Goal: Check status

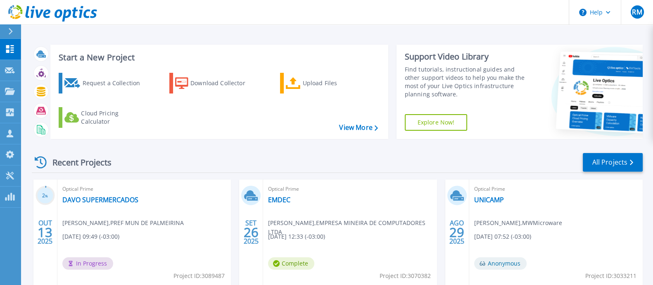
scroll to position [51, 0]
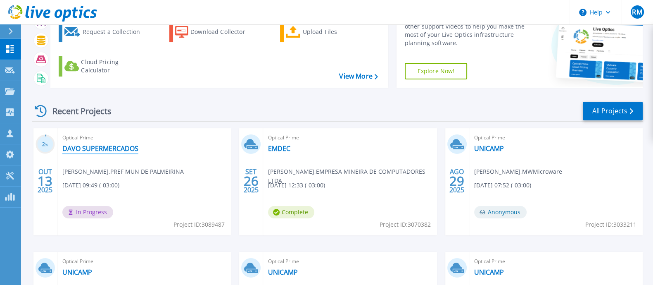
click at [87, 145] on link "DAVO SUPERMERCADOS" at bounding box center [100, 148] width 76 height 8
